Goal: Check status

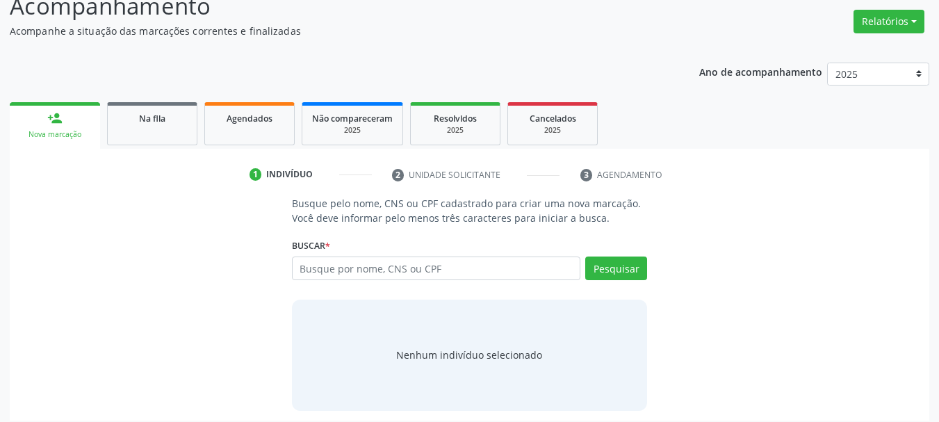
scroll to position [208, 0]
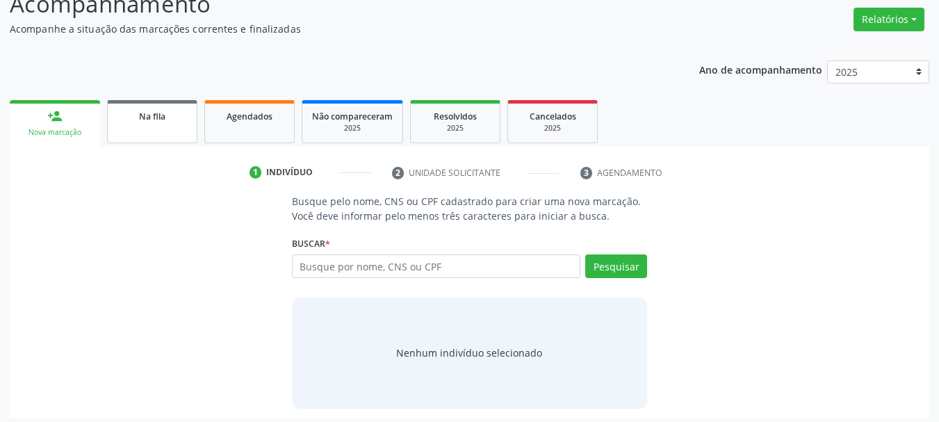
click at [167, 131] on link "Na fila" at bounding box center [152, 121] width 90 height 43
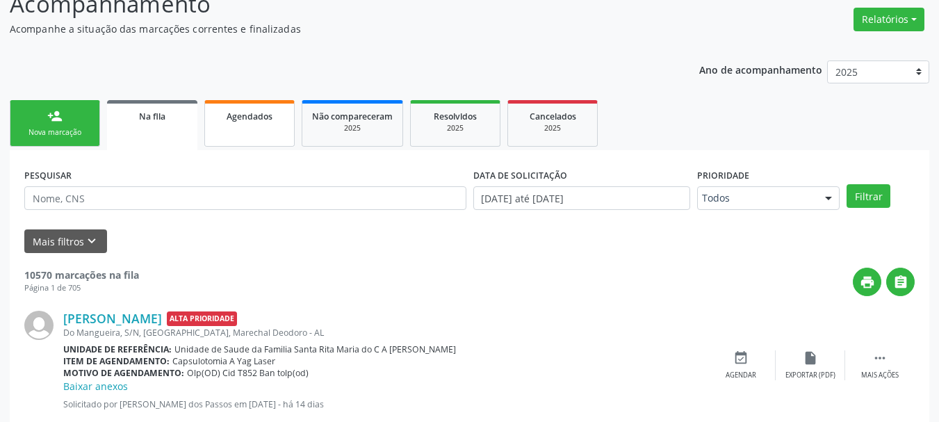
click at [270, 123] on link "Agendados" at bounding box center [249, 123] width 90 height 47
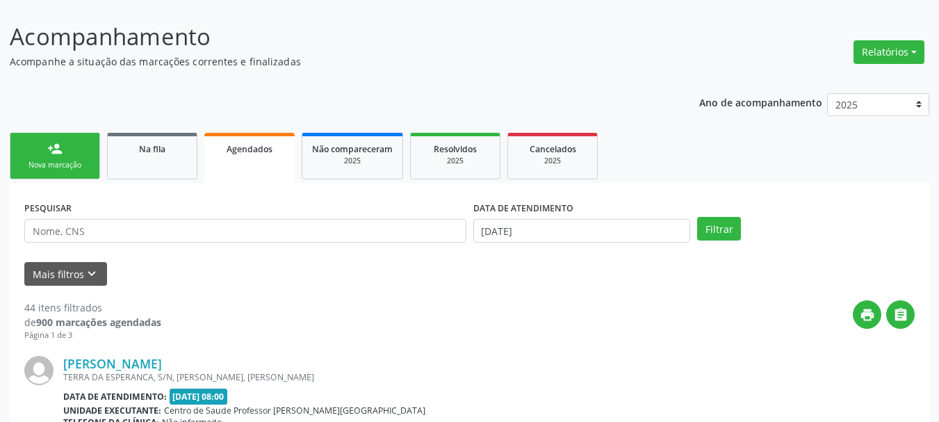
scroll to position [162, 0]
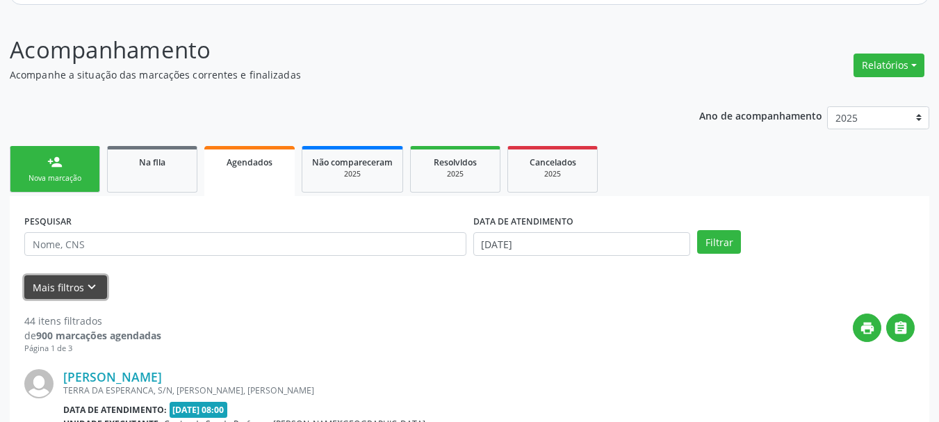
click at [87, 286] on icon "keyboard_arrow_down" at bounding box center [91, 286] width 15 height 15
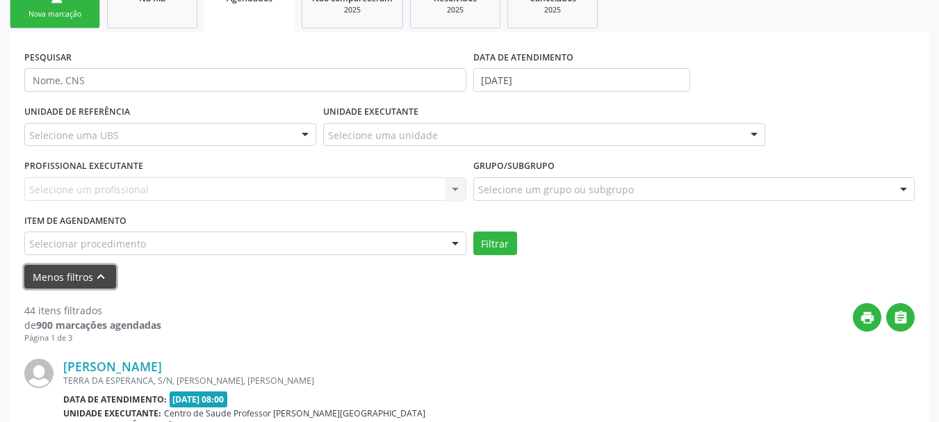
scroll to position [402, 0]
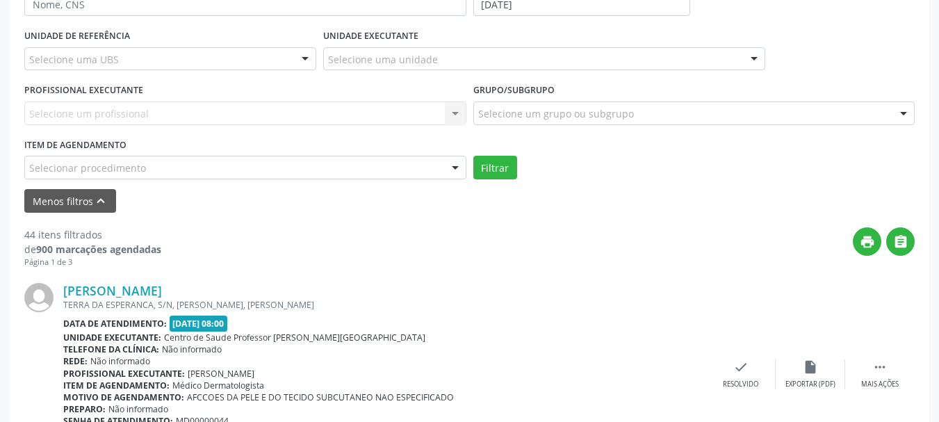
click at [354, 174] on div "Selecionar procedimento" at bounding box center [245, 168] width 442 height 24
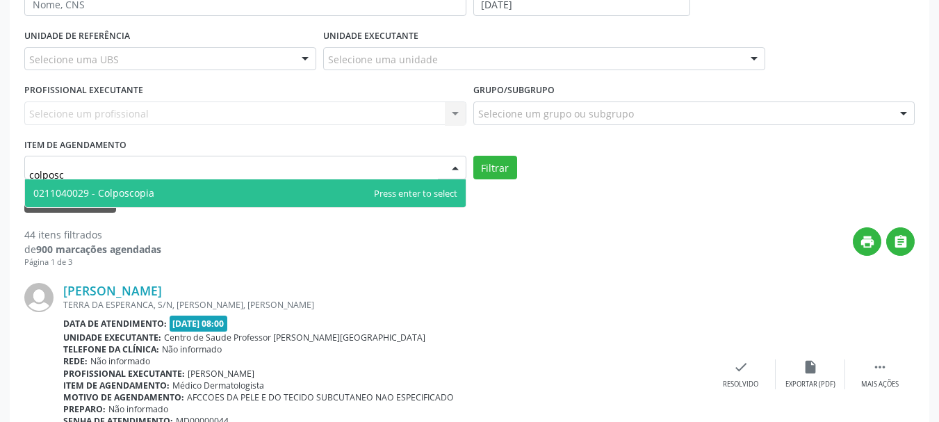
type input "colposco"
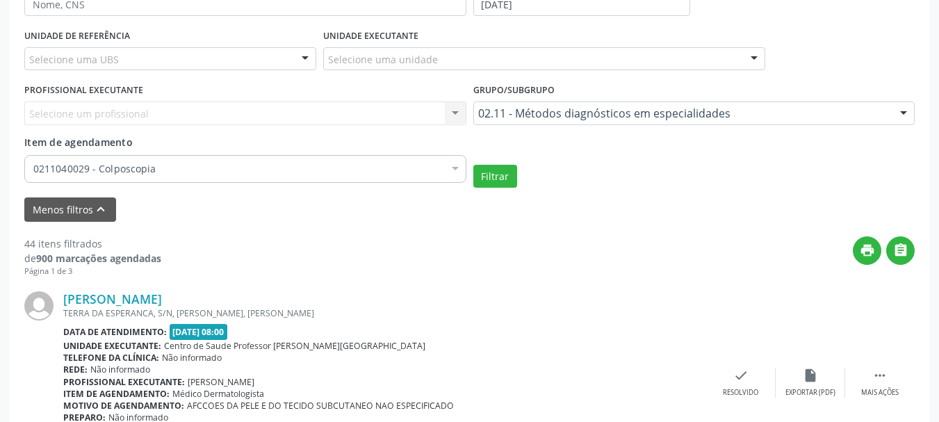
click at [521, 179] on div "Filtrar" at bounding box center [694, 177] width 449 height 24
click at [501, 179] on button "Filtrar" at bounding box center [495, 177] width 44 height 24
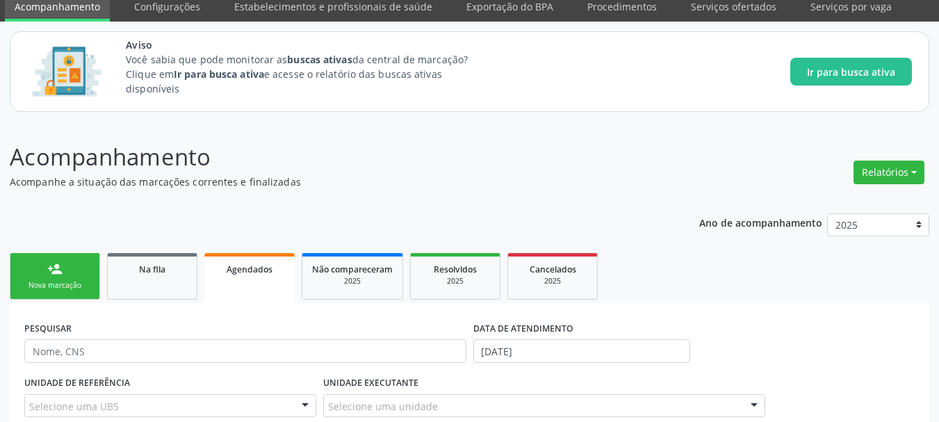
scroll to position [81, 0]
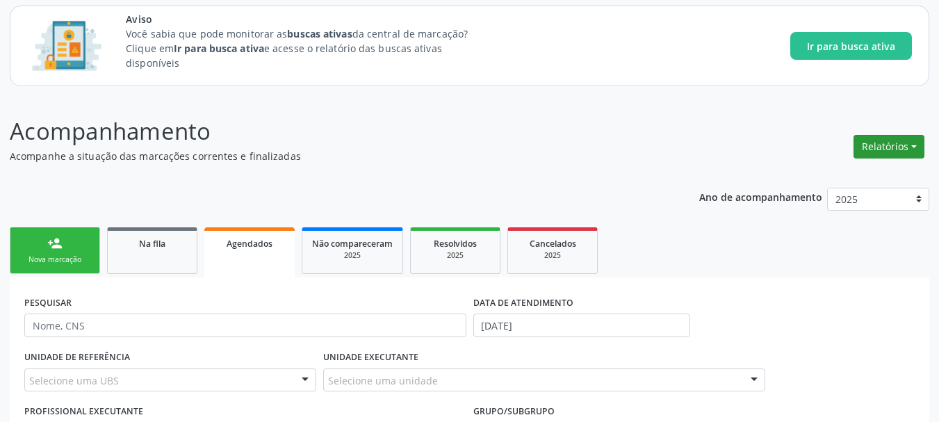
click at [880, 143] on button "Relatórios" at bounding box center [889, 147] width 71 height 24
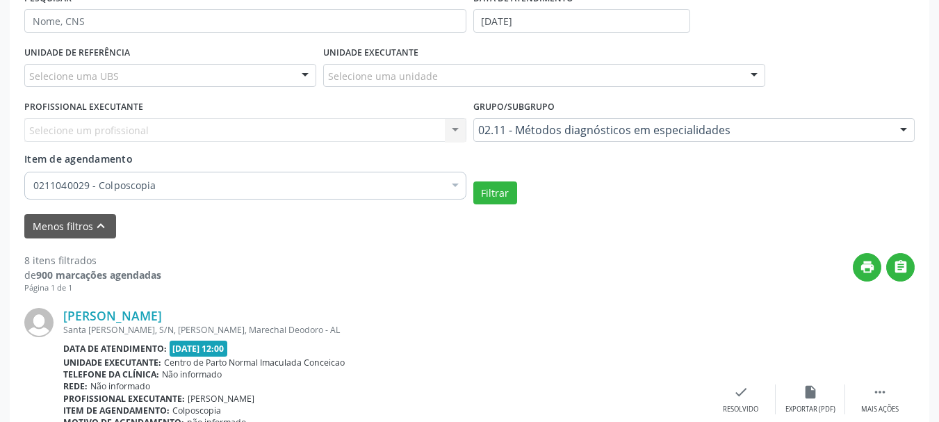
scroll to position [427, 0]
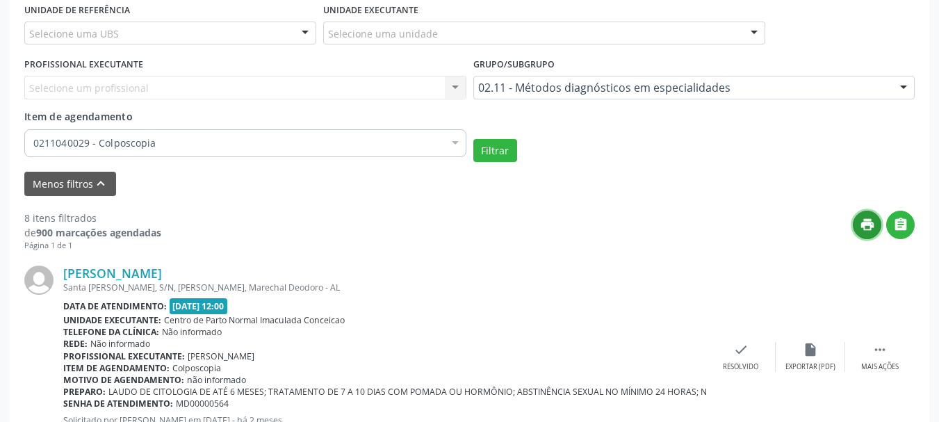
click at [868, 225] on icon "print" at bounding box center [867, 224] width 15 height 15
